Goal: Book appointment/travel/reservation

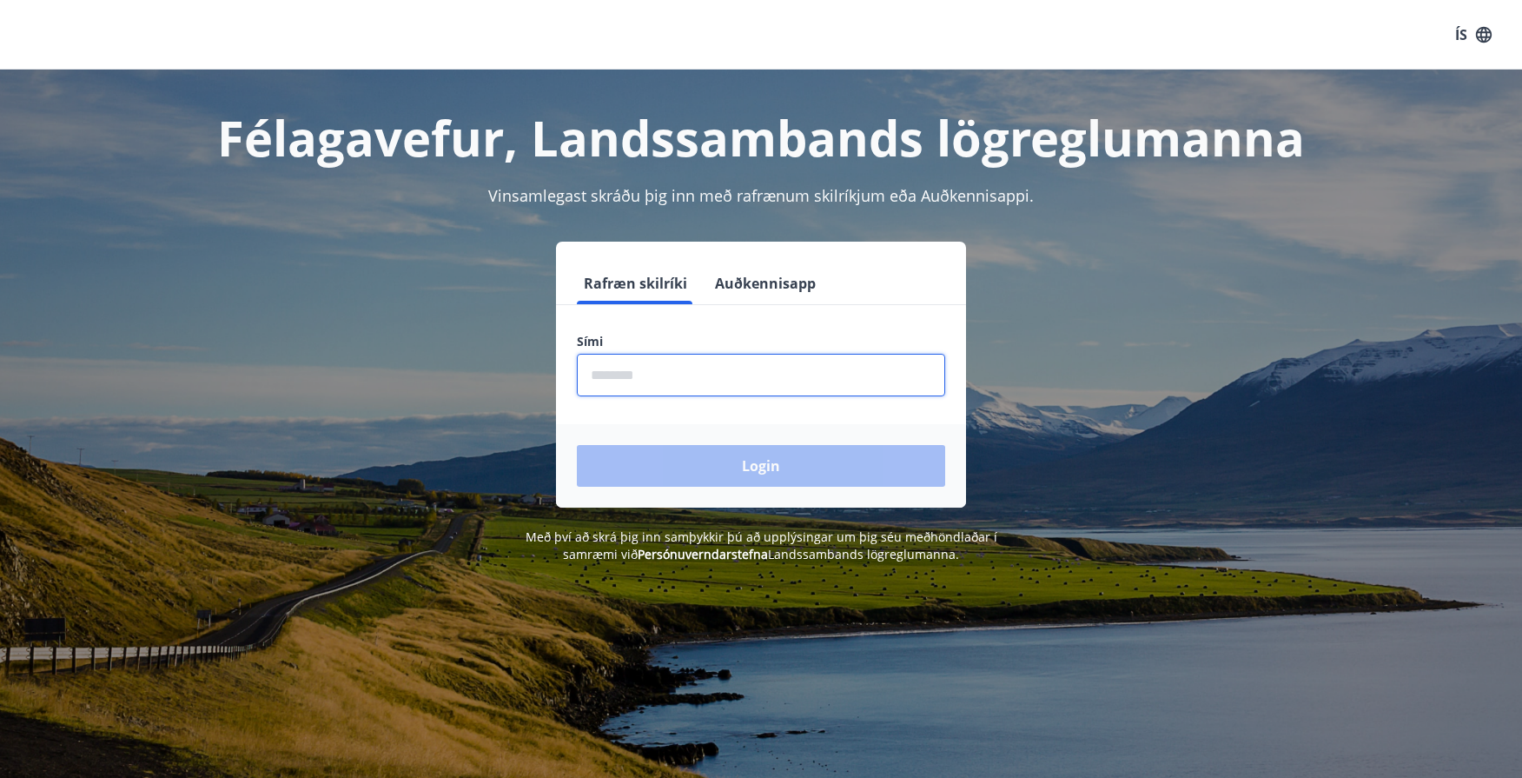
click at [699, 362] on input "phone" at bounding box center [761, 375] width 368 height 43
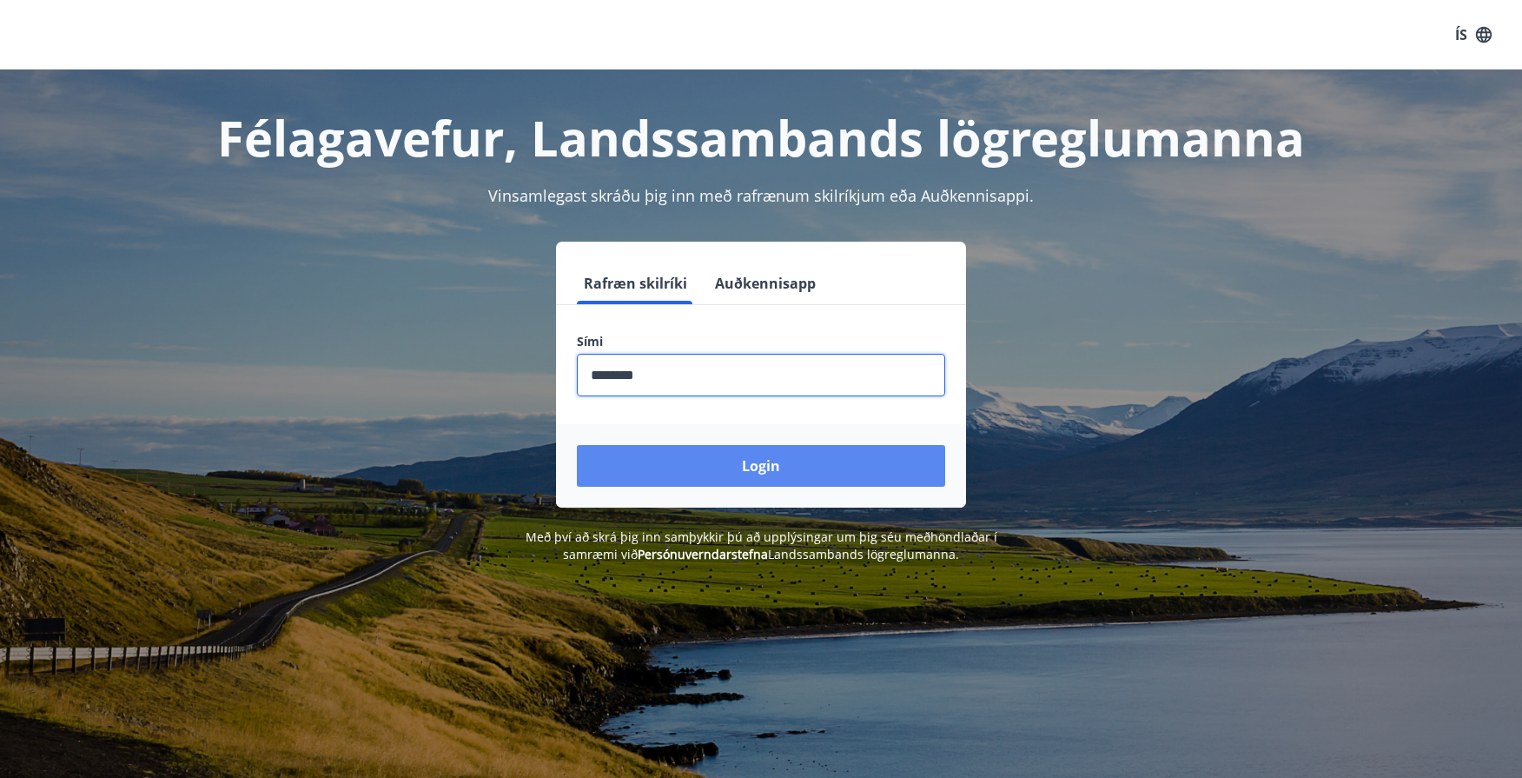
type input "********"
click at [754, 479] on button "Login" at bounding box center [761, 466] width 368 height 42
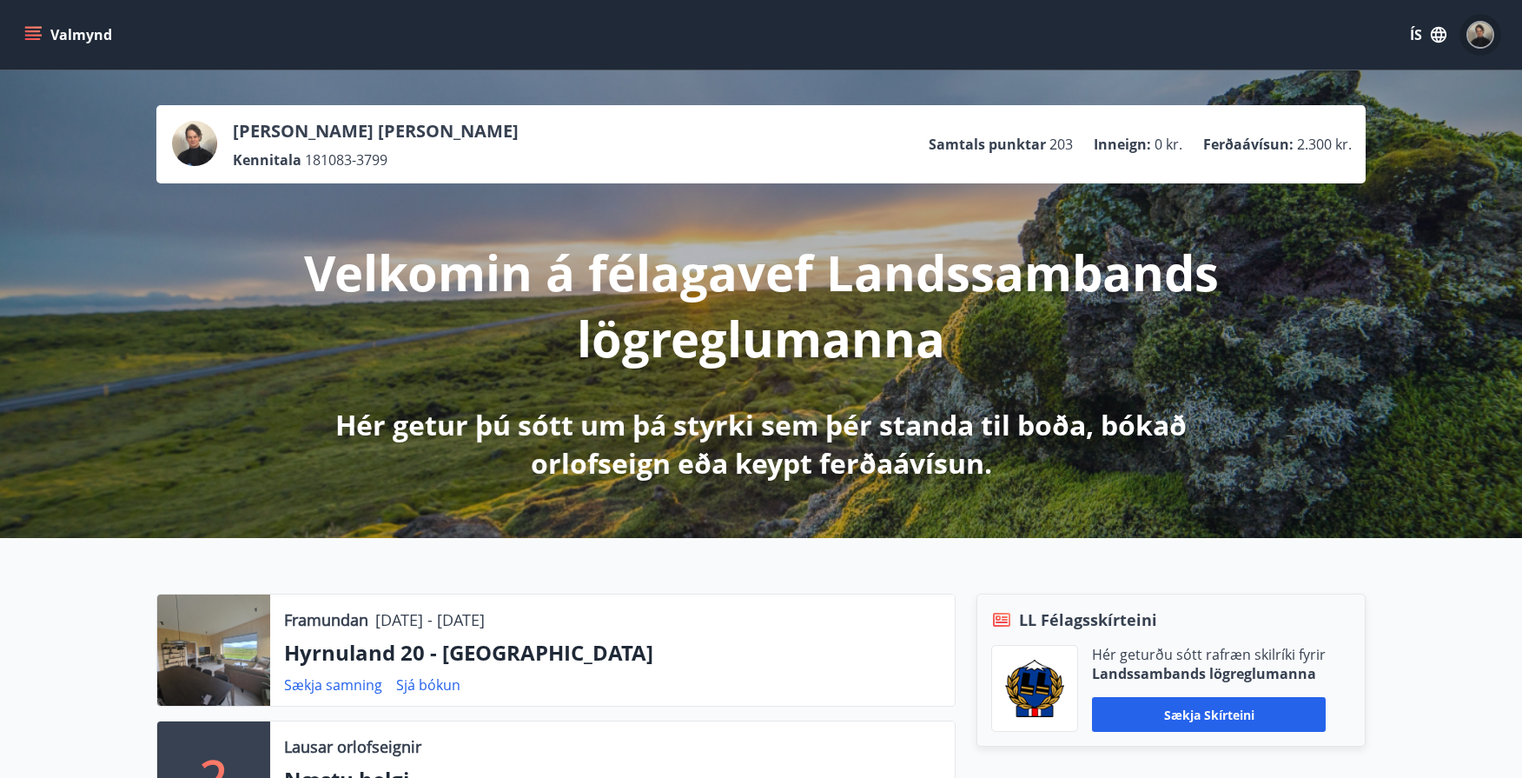
click at [1485, 39] on img "button" at bounding box center [1480, 35] width 24 height 24
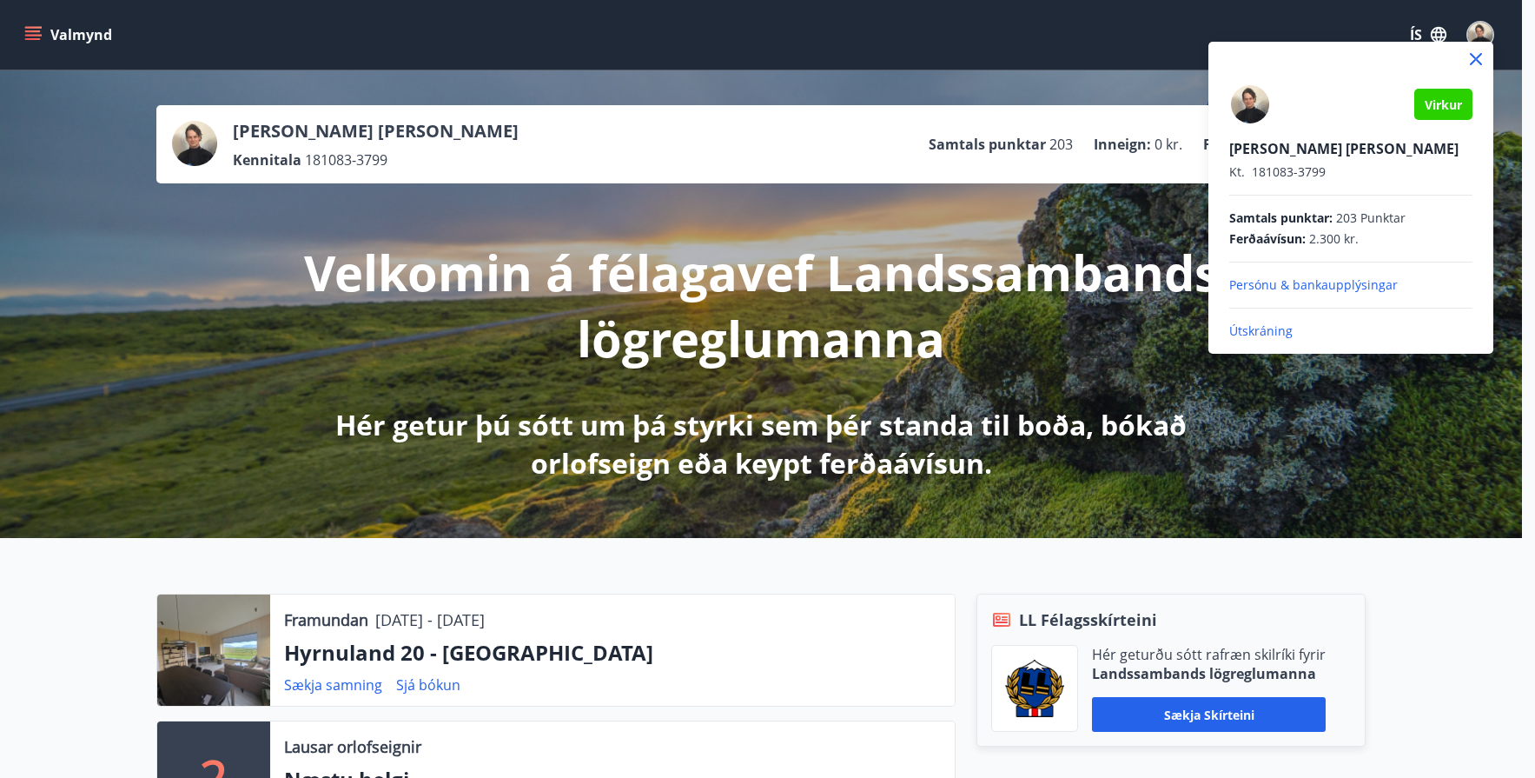
click at [1028, 239] on div at bounding box center [767, 389] width 1535 height 778
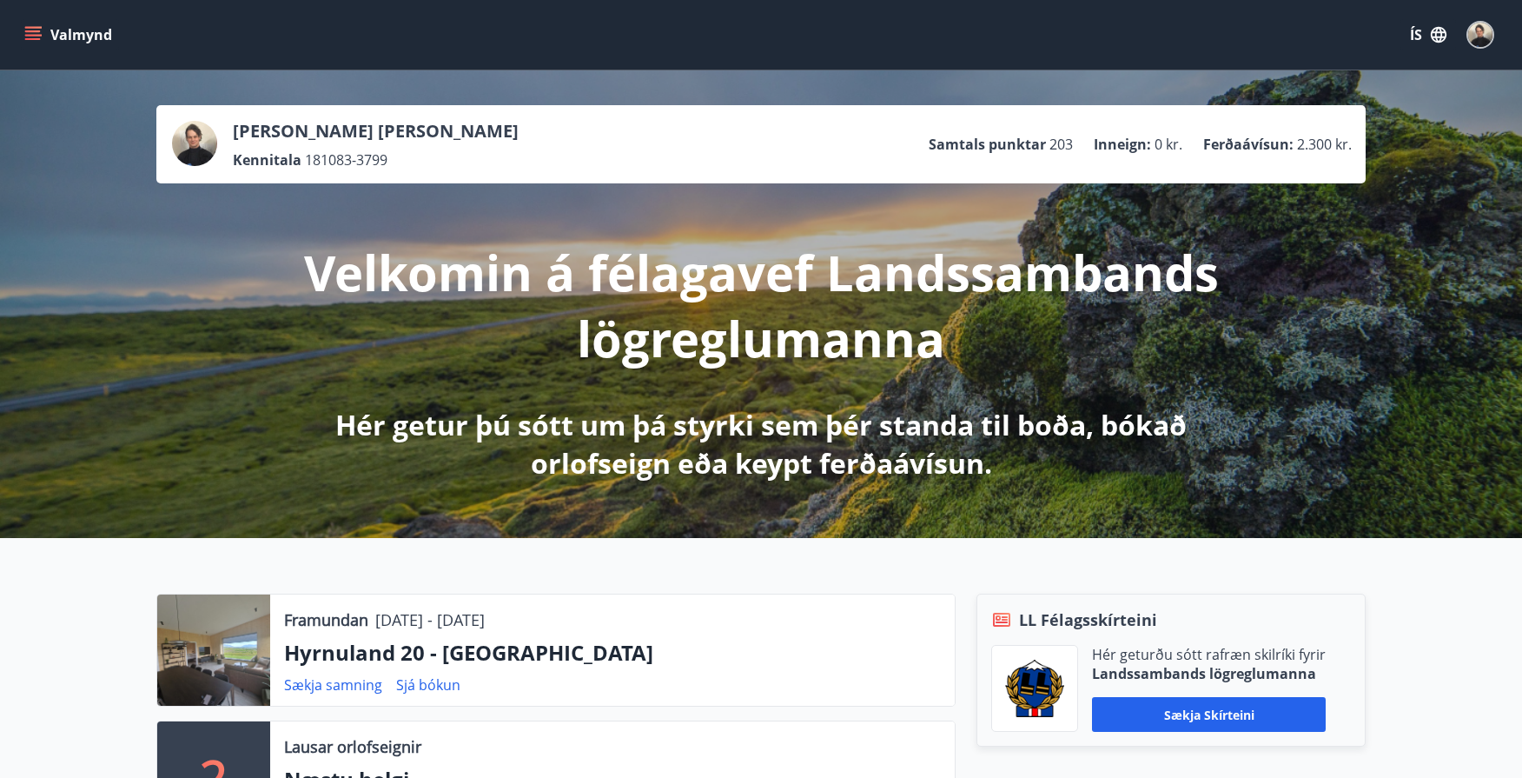
click at [31, 46] on button "Valmynd" at bounding box center [70, 34] width 98 height 31
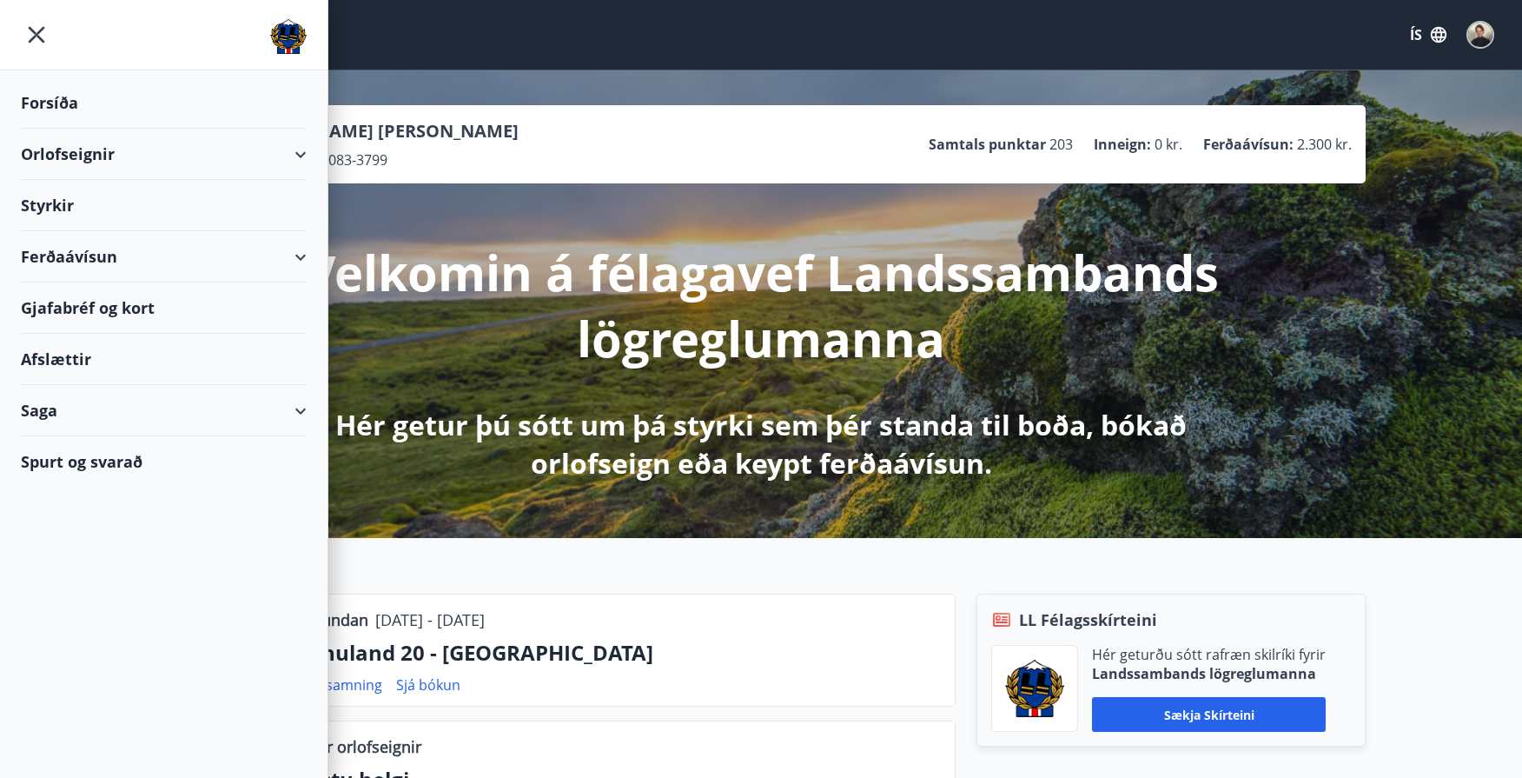
click at [290, 409] on div "Saga" at bounding box center [164, 410] width 286 height 51
click at [103, 488] on div "Bókanir" at bounding box center [164, 491] width 258 height 36
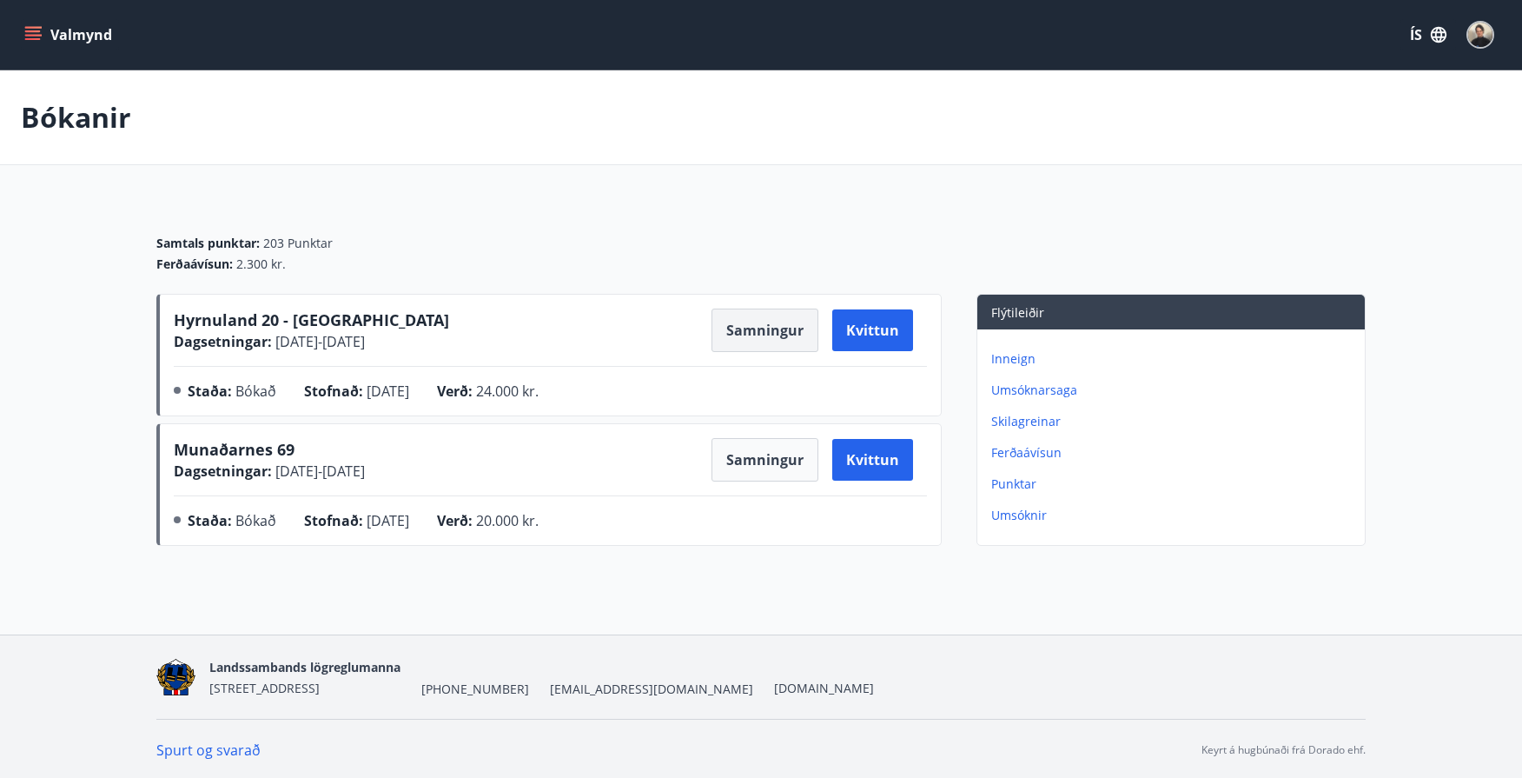
click at [754, 324] on button "Samningur" at bounding box center [765, 329] width 107 height 43
click at [40, 36] on icon "menu" at bounding box center [32, 34] width 17 height 17
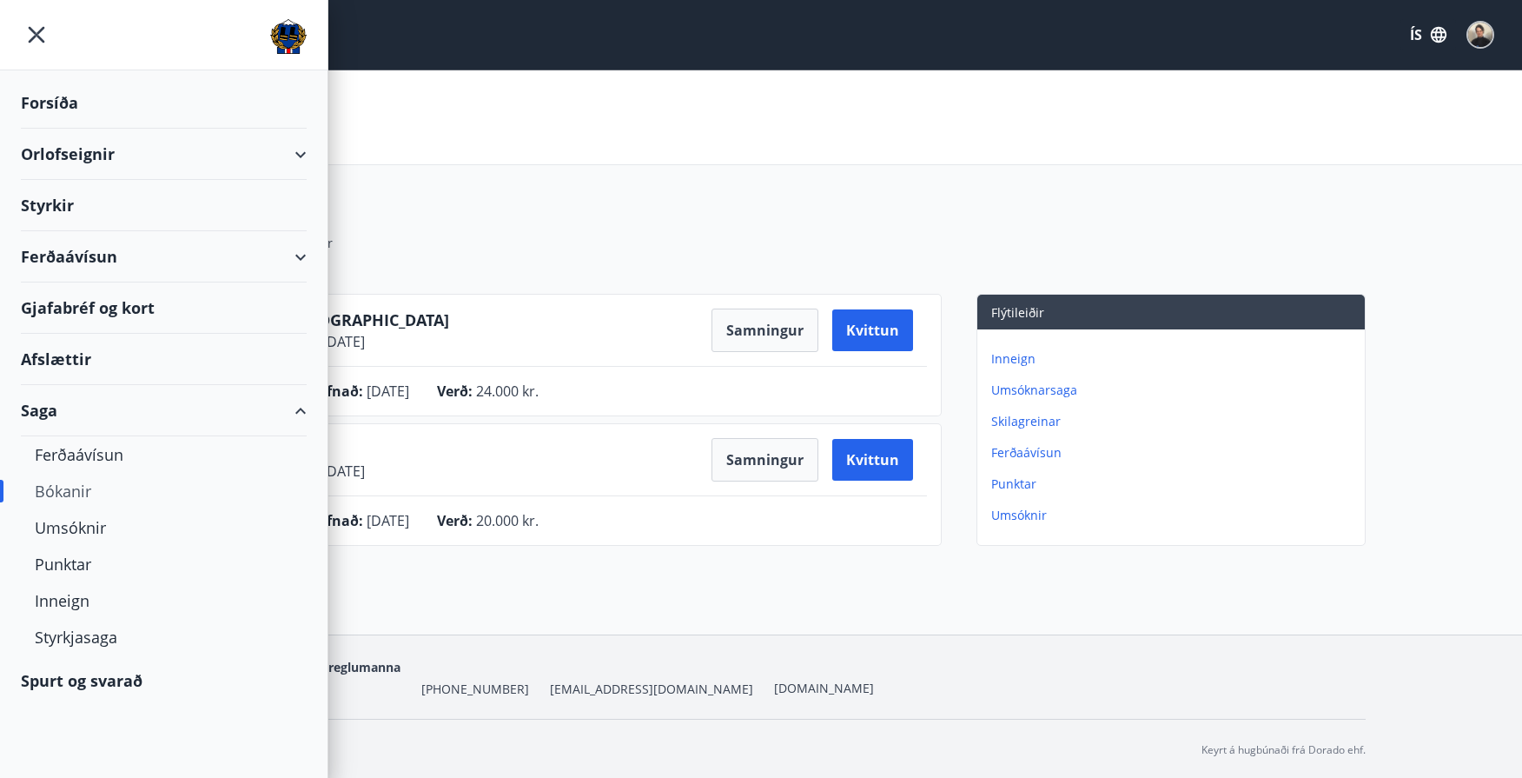
click at [76, 156] on div "Orlofseignir" at bounding box center [164, 154] width 286 height 51
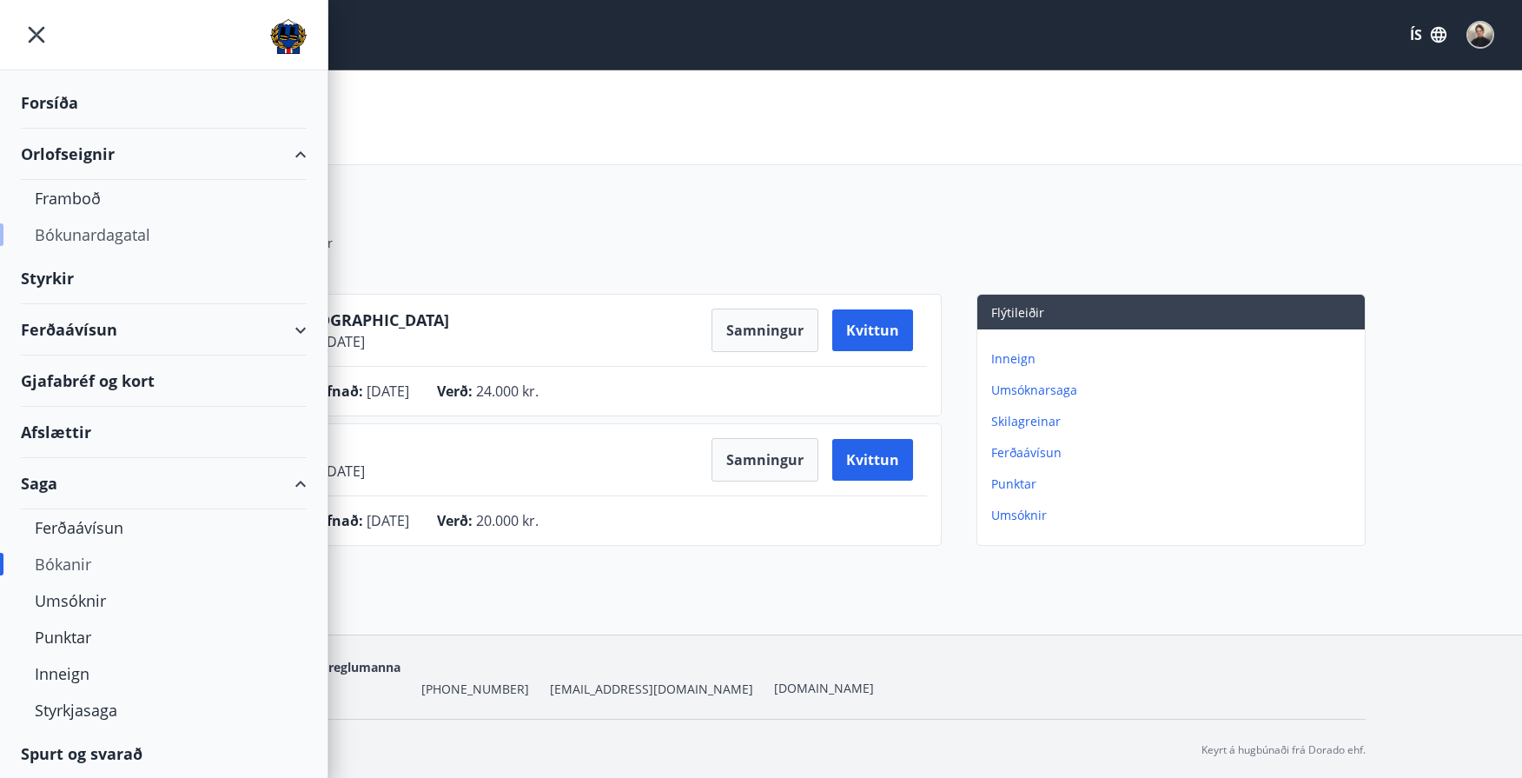
click at [90, 230] on div "Bókunardagatal" at bounding box center [164, 234] width 258 height 36
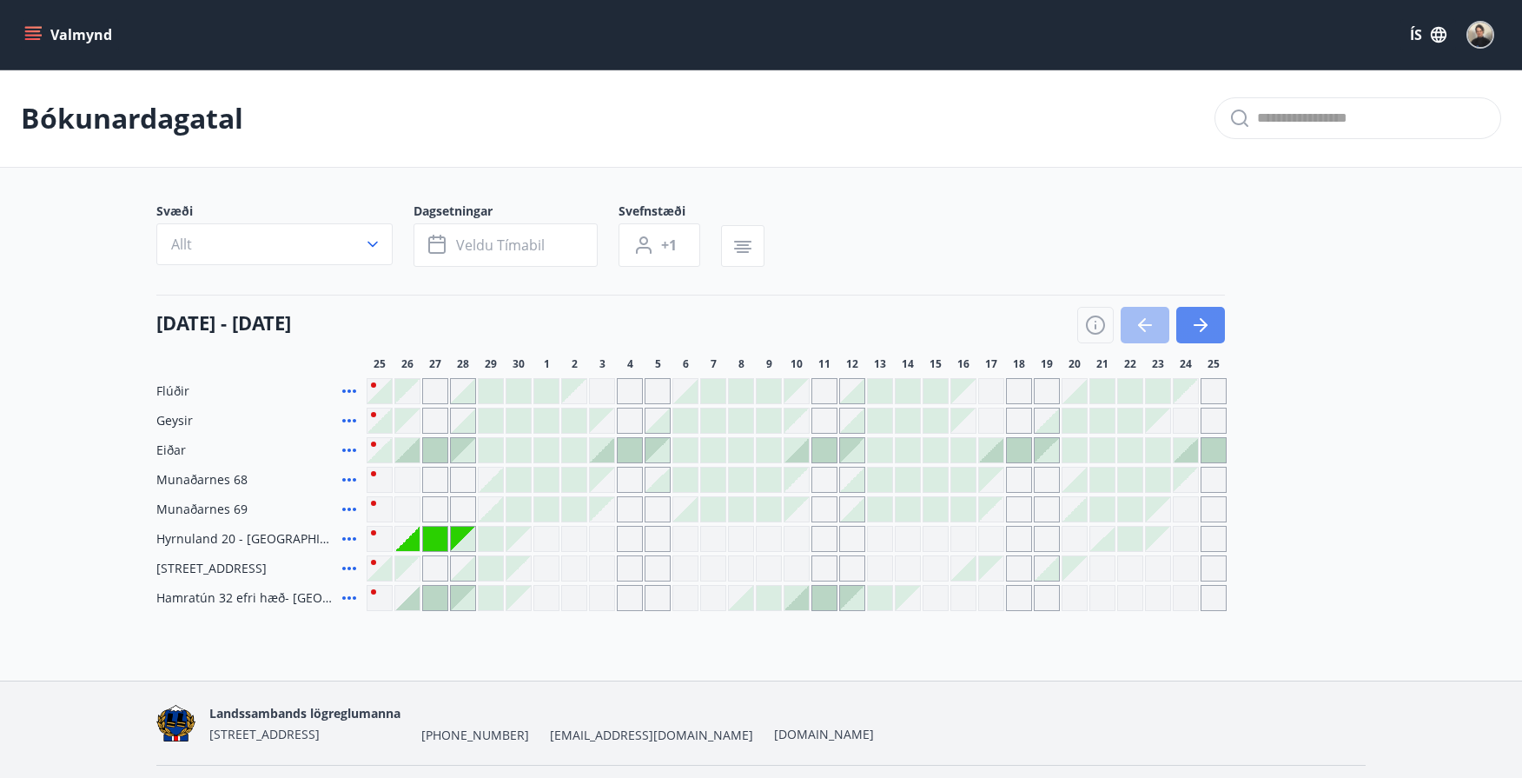
click at [1201, 323] on icon "button" at bounding box center [1200, 325] width 21 height 21
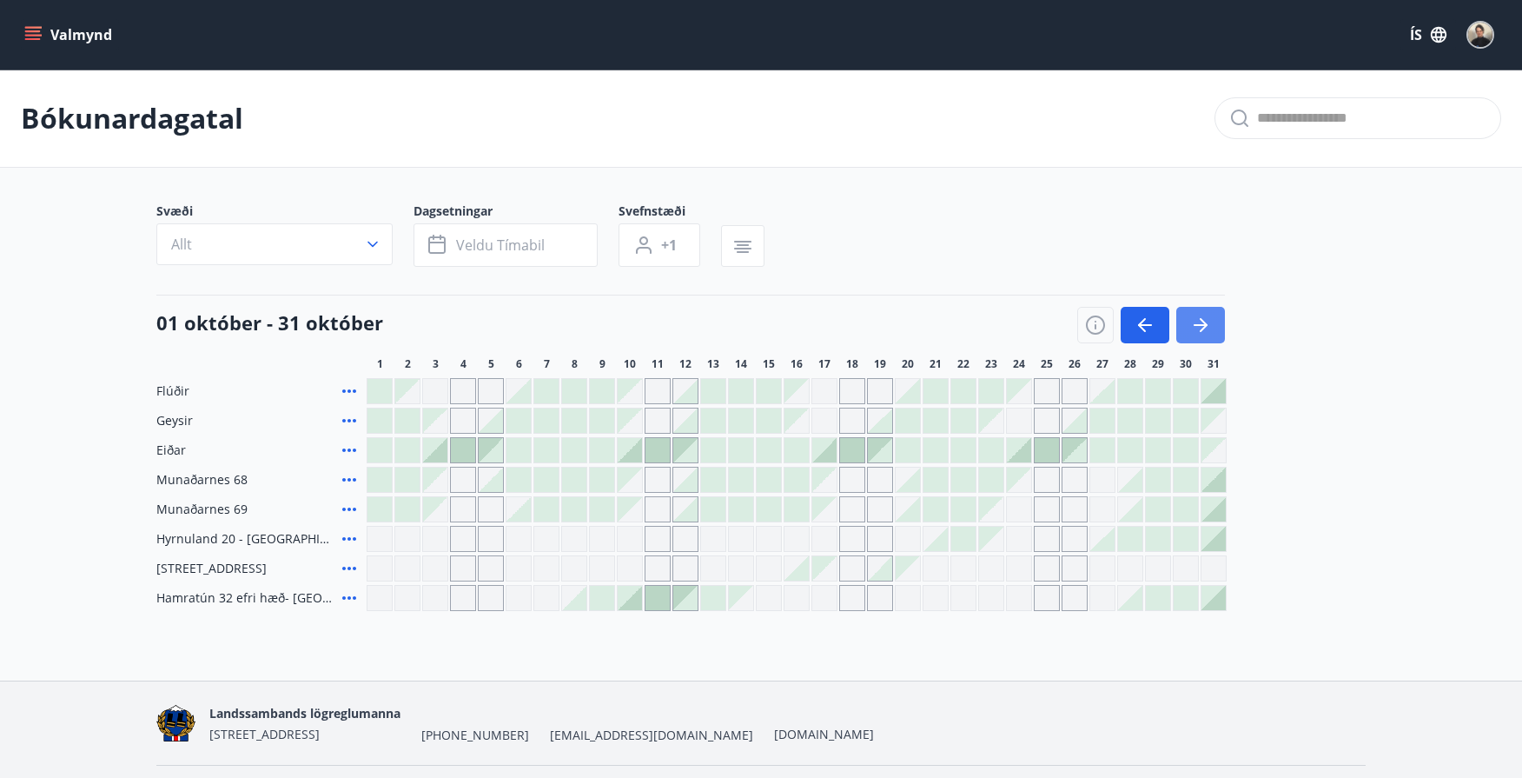
click at [1201, 323] on icon "button" at bounding box center [1200, 325] width 21 height 21
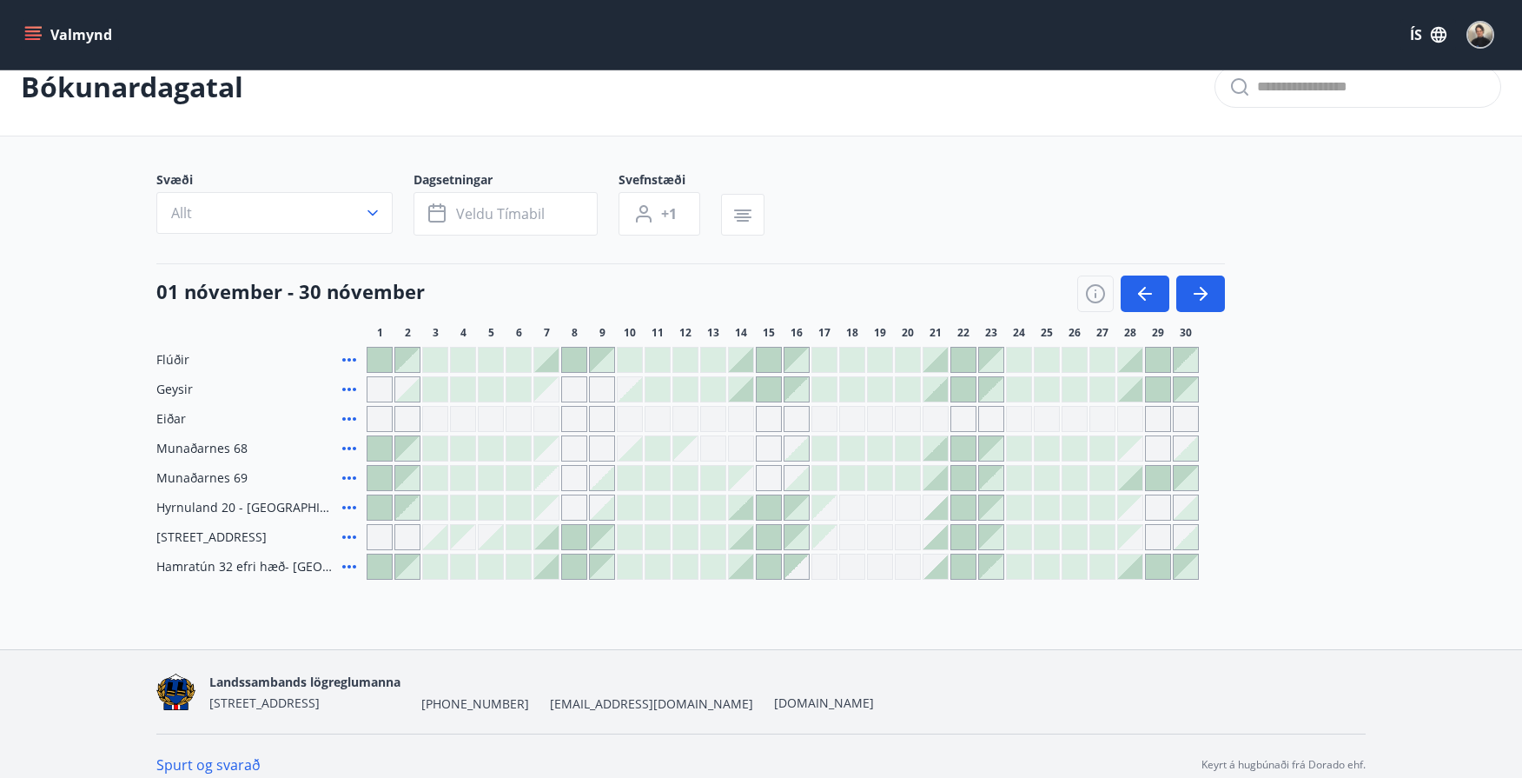
scroll to position [49, 0]
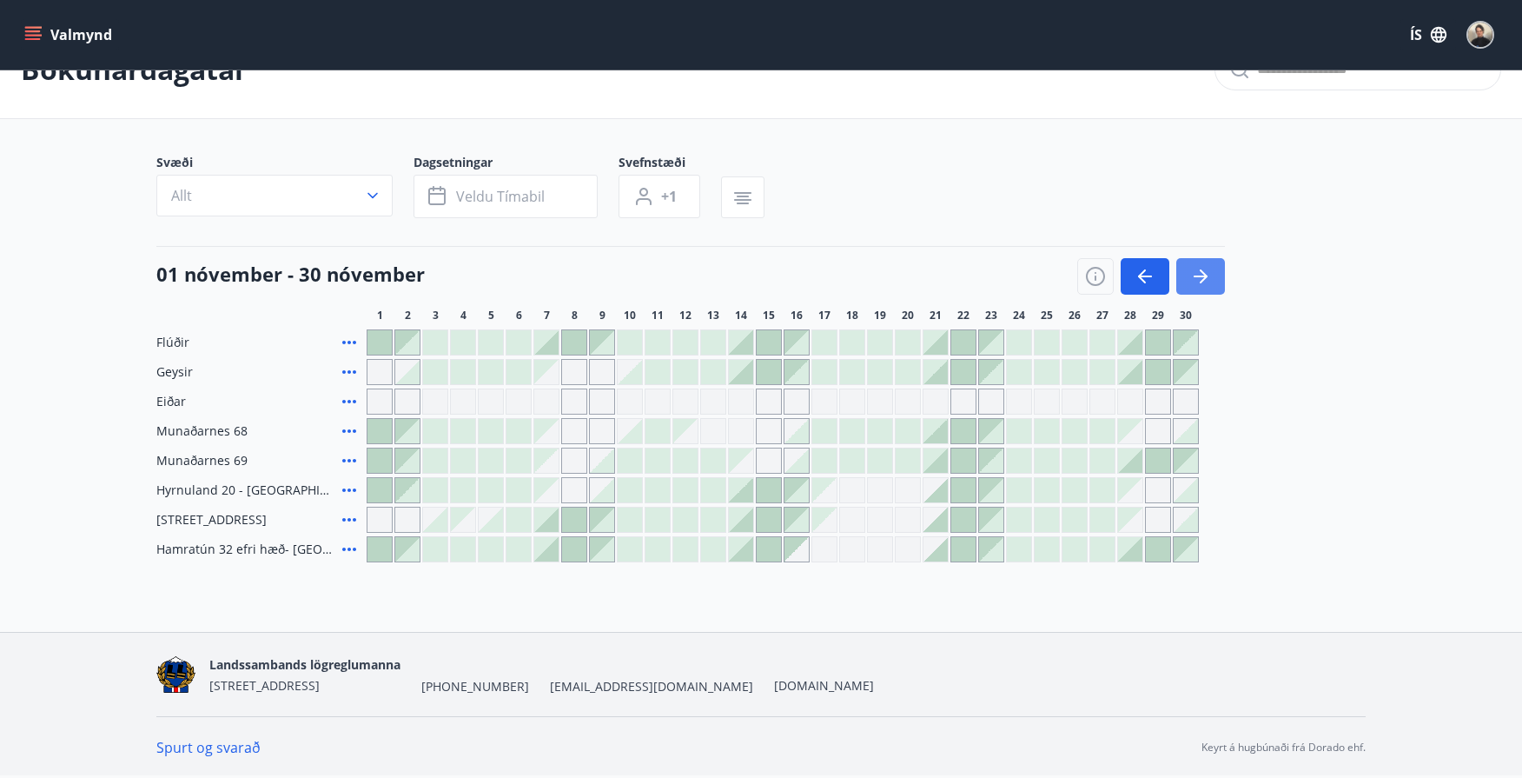
click at [1202, 276] on icon "button" at bounding box center [1201, 276] width 14 height 2
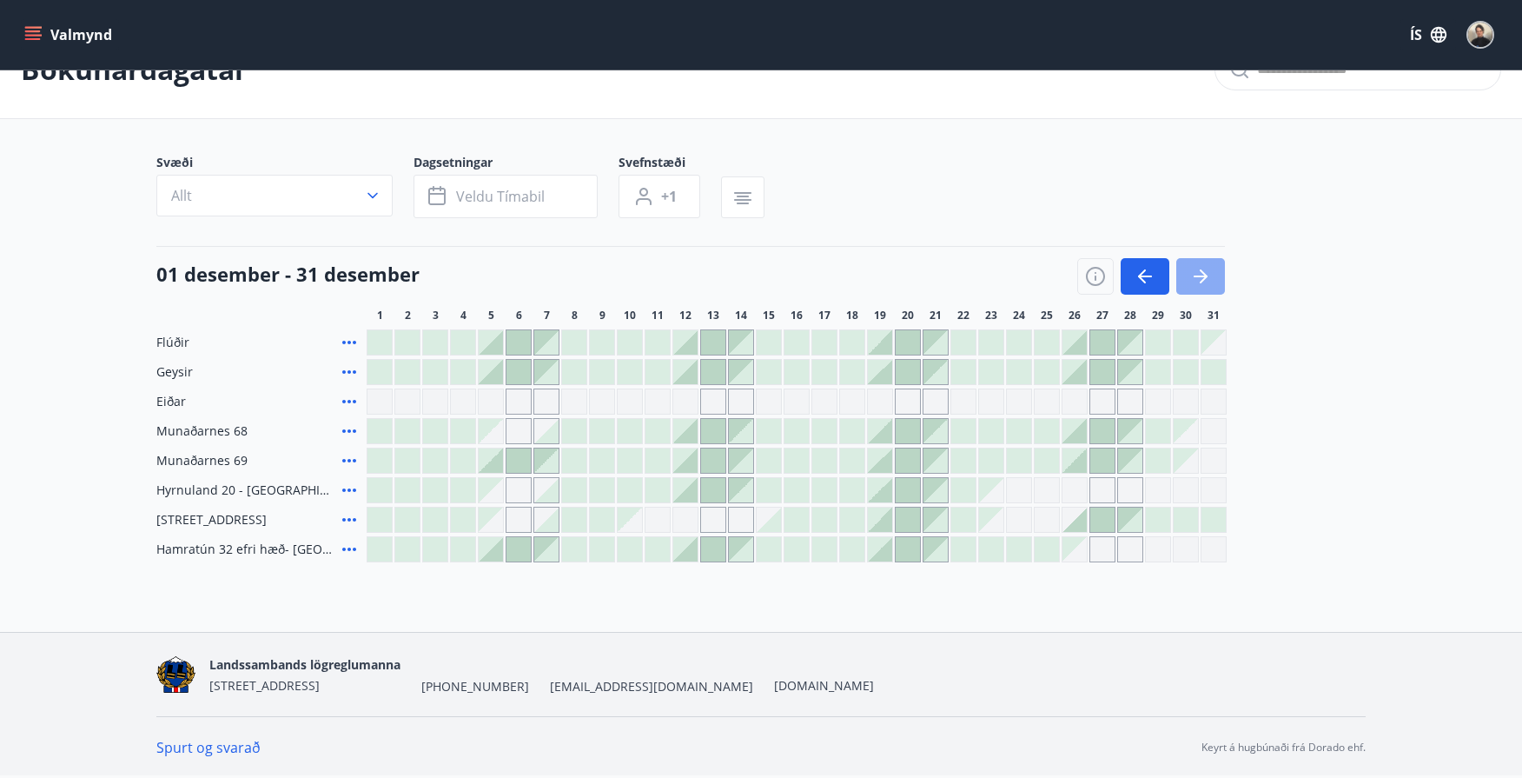
click at [1202, 276] on icon "button" at bounding box center [1201, 276] width 14 height 2
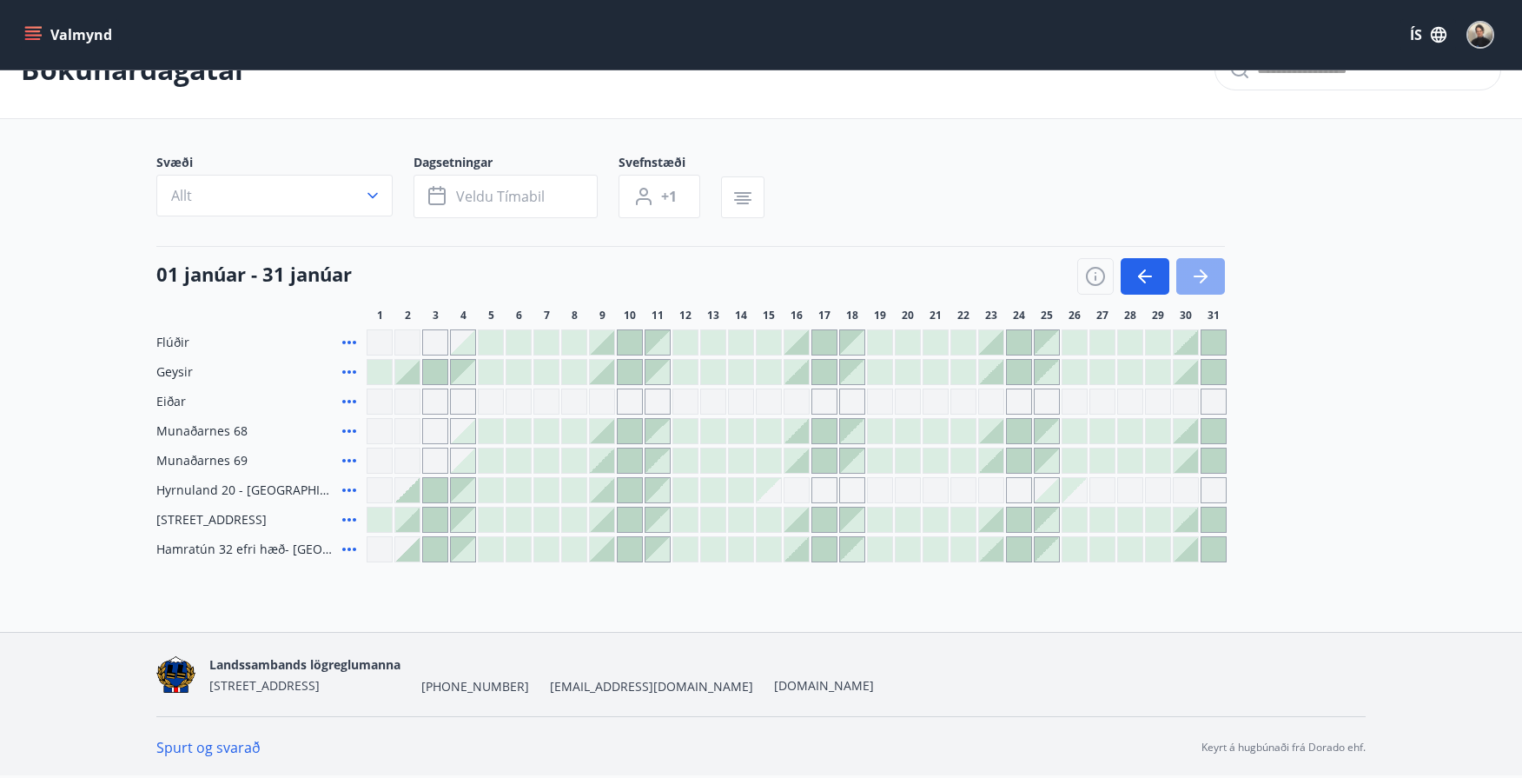
click at [1211, 276] on button "button" at bounding box center [1200, 276] width 49 height 36
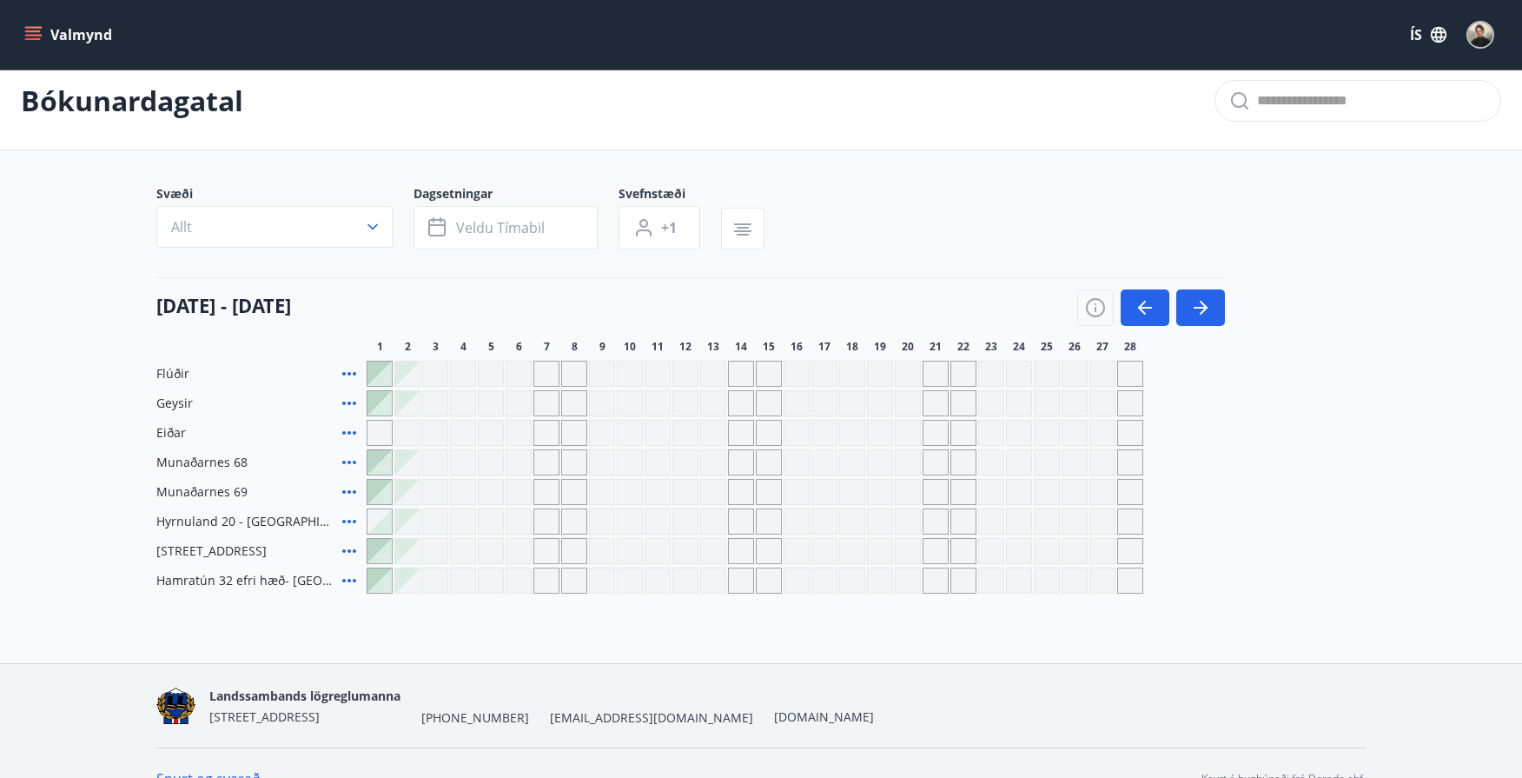
scroll to position [0, 0]
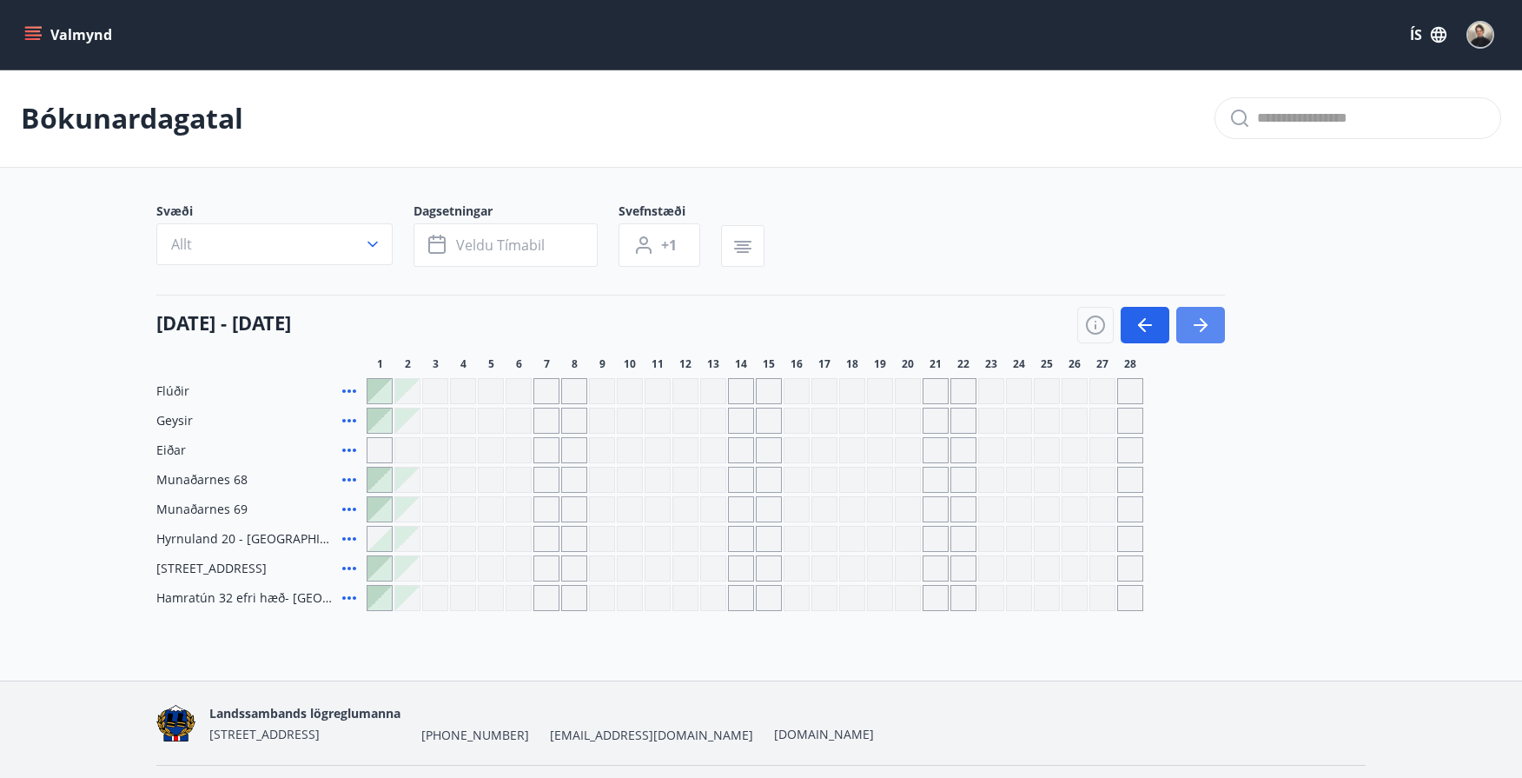
click at [1205, 333] on icon "button" at bounding box center [1200, 325] width 21 height 21
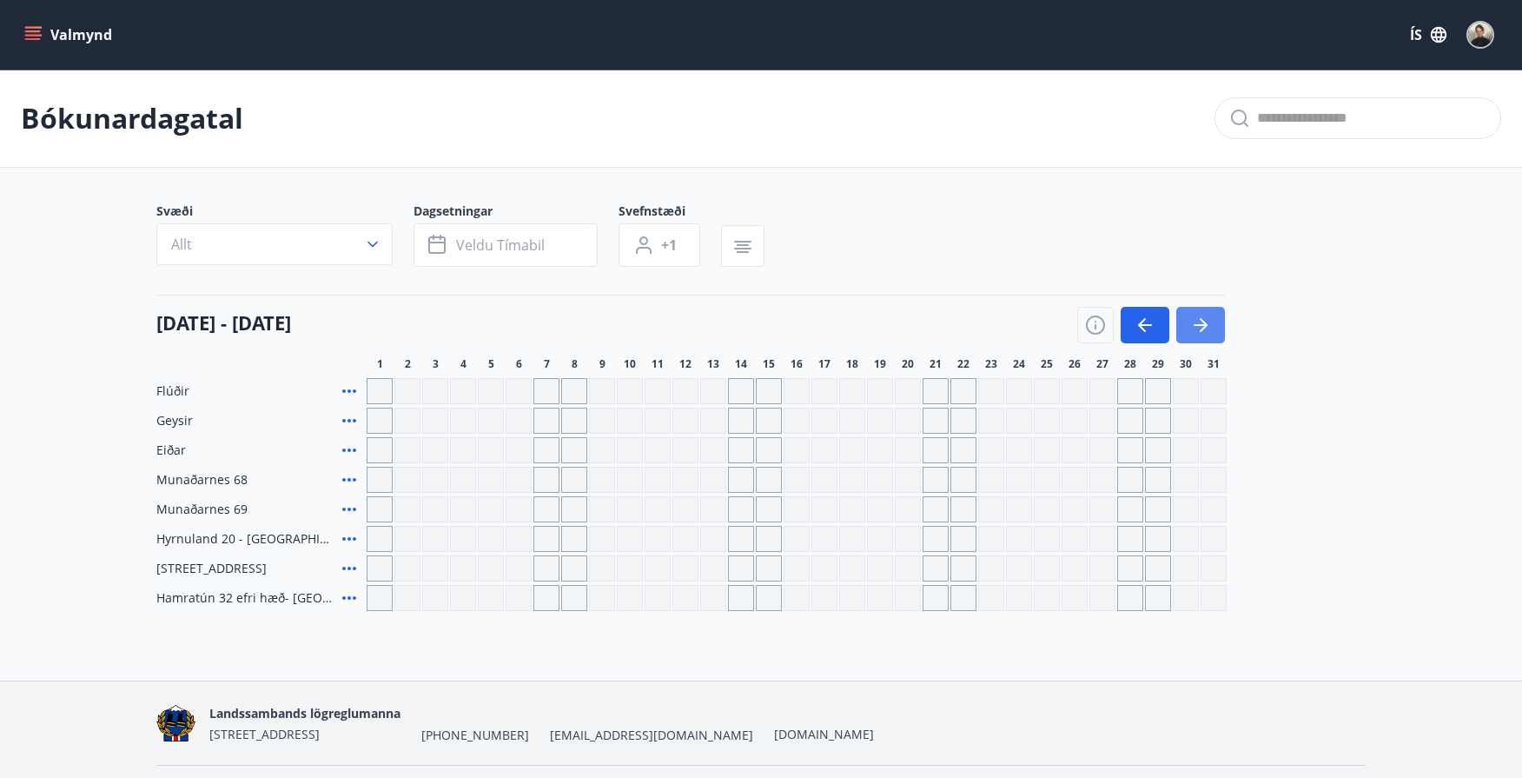
click at [1205, 333] on icon "button" at bounding box center [1200, 325] width 21 height 21
